Goal: Participate in discussion

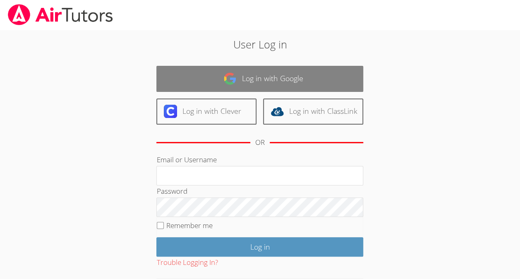
click at [279, 74] on link "Log in with Google" at bounding box center [259, 79] width 207 height 26
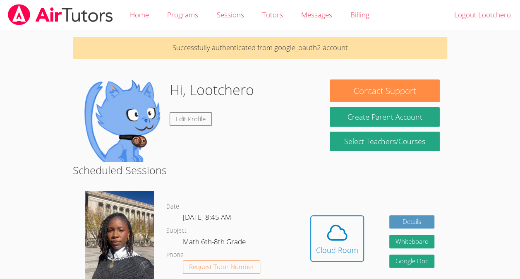
click at [309, 234] on div "Hidden Cloud Room Details Whiteboard Hidden Google Doc" at bounding box center [373, 245] width 150 height 120
click at [331, 240] on icon at bounding box center [337, 232] width 19 height 14
drag, startPoint x: 338, startPoint y: 231, endPoint x: 315, endPoint y: 224, distance: 24.5
click at [315, 224] on button "Cloud Room" at bounding box center [338, 238] width 54 height 46
click at [330, 242] on icon at bounding box center [337, 232] width 23 height 23
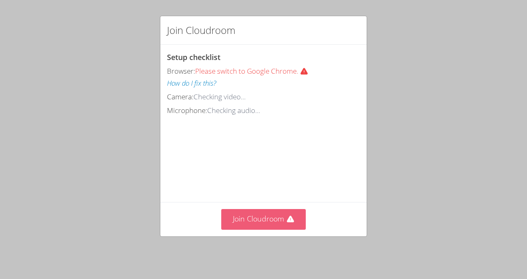
click at [290, 222] on icon at bounding box center [289, 219] width 7 height 7
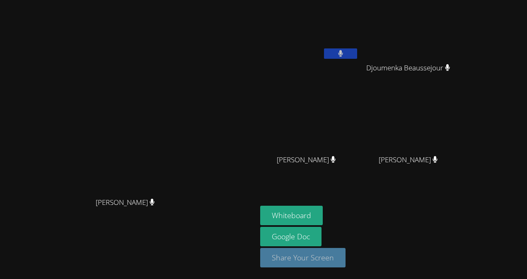
click at [330, 254] on button "Share Your Screen" at bounding box center [302, 257] width 85 height 19
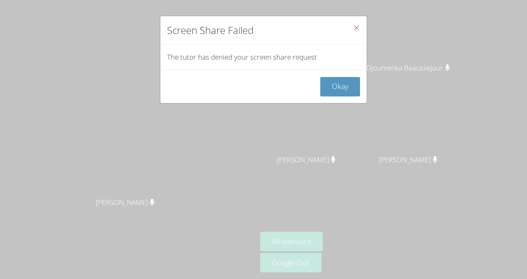
click at [357, 21] on button "Close" at bounding box center [356, 28] width 20 height 25
click at [350, 23] on button "Close" at bounding box center [356, 28] width 20 height 25
click at [335, 77] on button "Okay" at bounding box center [340, 86] width 40 height 19
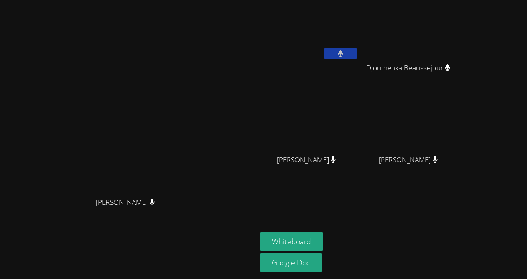
click at [424, 38] on video at bounding box center [411, 30] width 99 height 55
click at [343, 51] on icon at bounding box center [340, 53] width 5 height 7
click at [306, 242] on button "Whiteboard" at bounding box center [291, 241] width 63 height 19
click at [357, 55] on button at bounding box center [340, 53] width 33 height 10
drag, startPoint x: 349, startPoint y: 3, endPoint x: 316, endPoint y: 28, distance: 41.1
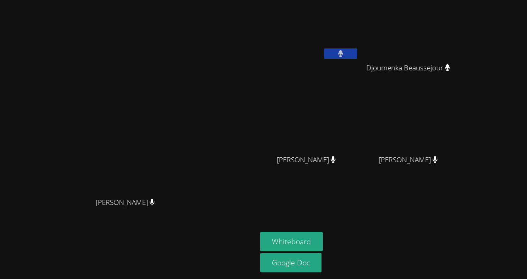
click at [253, 28] on div "Darine Odigé Darine Odigé" at bounding box center [128, 139] width 250 height 272
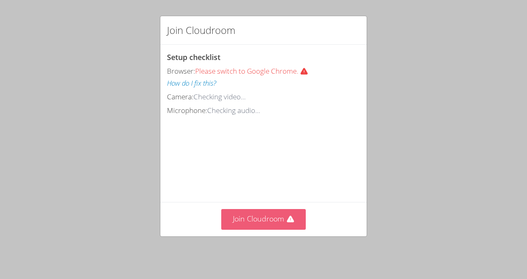
click at [261, 228] on button "Join Cloudroom" at bounding box center [263, 219] width 85 height 20
click at [263, 227] on button "Join Cloudroom" at bounding box center [263, 219] width 85 height 20
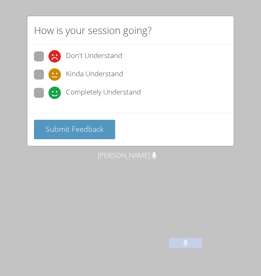
click at [113, 97] on span "Completely Understand" at bounding box center [103, 93] width 75 height 12
click at [55, 95] on input "Completely Understand" at bounding box center [51, 91] width 7 height 7
radio input "true"
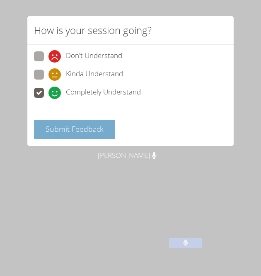
click at [90, 130] on span "Submit Feedback" at bounding box center [75, 129] width 58 height 10
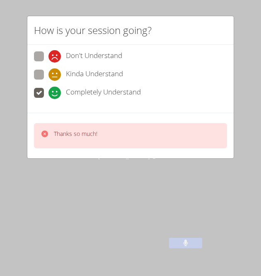
click at [90, 130] on p "Thanks so much!" at bounding box center [75, 134] width 43 height 8
drag, startPoint x: 90, startPoint y: 130, endPoint x: 112, endPoint y: 135, distance: 21.9
click at [112, 135] on div "Thanks so much!" at bounding box center [130, 135] width 193 height 25
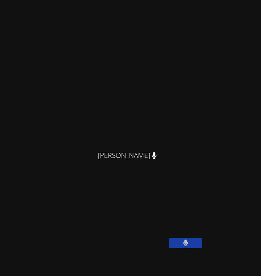
click at [106, 137] on div at bounding box center [106, 137] width 0 height 0
click at [84, 0] on div at bounding box center [83, 0] width 166 height 0
click at [137, 0] on div at bounding box center [83, 0] width 166 height 0
click at [76, 0] on div at bounding box center [83, 0] width 166 height 0
click at [79, 0] on div at bounding box center [83, 0] width 166 height 0
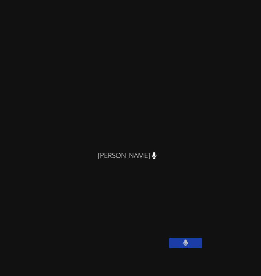
click at [110, 0] on div at bounding box center [83, 0] width 166 height 0
click at [76, 0] on div at bounding box center [83, 0] width 166 height 0
click at [79, 0] on div at bounding box center [83, 0] width 166 height 0
click at [111, 0] on div at bounding box center [83, 0] width 166 height 0
click at [76, 0] on div at bounding box center [83, 0] width 166 height 0
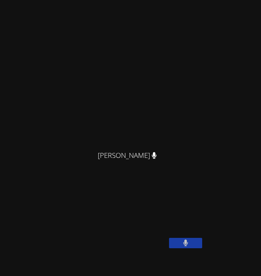
click at [79, 0] on div at bounding box center [83, 0] width 166 height 0
click at [147, 0] on div at bounding box center [83, 0] width 166 height 0
click at [76, 0] on div at bounding box center [83, 0] width 166 height 0
click at [84, 0] on div at bounding box center [83, 0] width 166 height 0
click at [122, 0] on div at bounding box center [83, 0] width 166 height 0
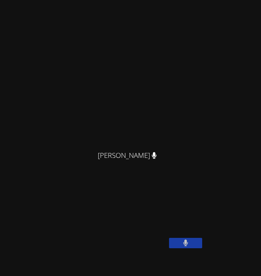
click at [76, 0] on div at bounding box center [83, 0] width 166 height 0
click at [108, 0] on div at bounding box center [83, 0] width 166 height 0
click at [76, 0] on div at bounding box center [83, 0] width 166 height 0
click at [83, 0] on div at bounding box center [83, 0] width 166 height 0
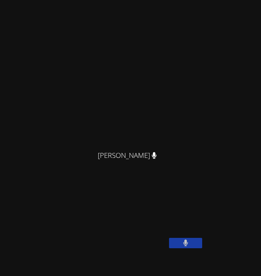
click at [83, 0] on div at bounding box center [83, 0] width 166 height 0
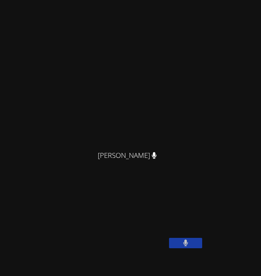
click at [83, 0] on div at bounding box center [83, 0] width 166 height 0
drag, startPoint x: 83, startPoint y: 194, endPoint x: 136, endPoint y: 180, distance: 54.4
click at [136, 0] on div at bounding box center [83, 0] width 166 height 0
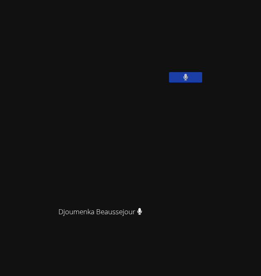
scroll to position [164, 0]
click at [217, 166] on div "[PERSON_NAME] [PERSON_NAME] Lootchero [PERSON_NAME] Djoumenka Beaussejour Jhons…" at bounding box center [130, 138] width 261 height 276
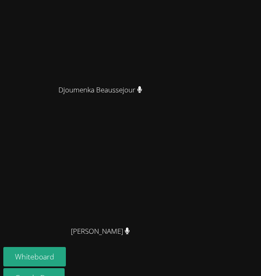
scroll to position [307, 0]
